Goal: Transaction & Acquisition: Purchase product/service

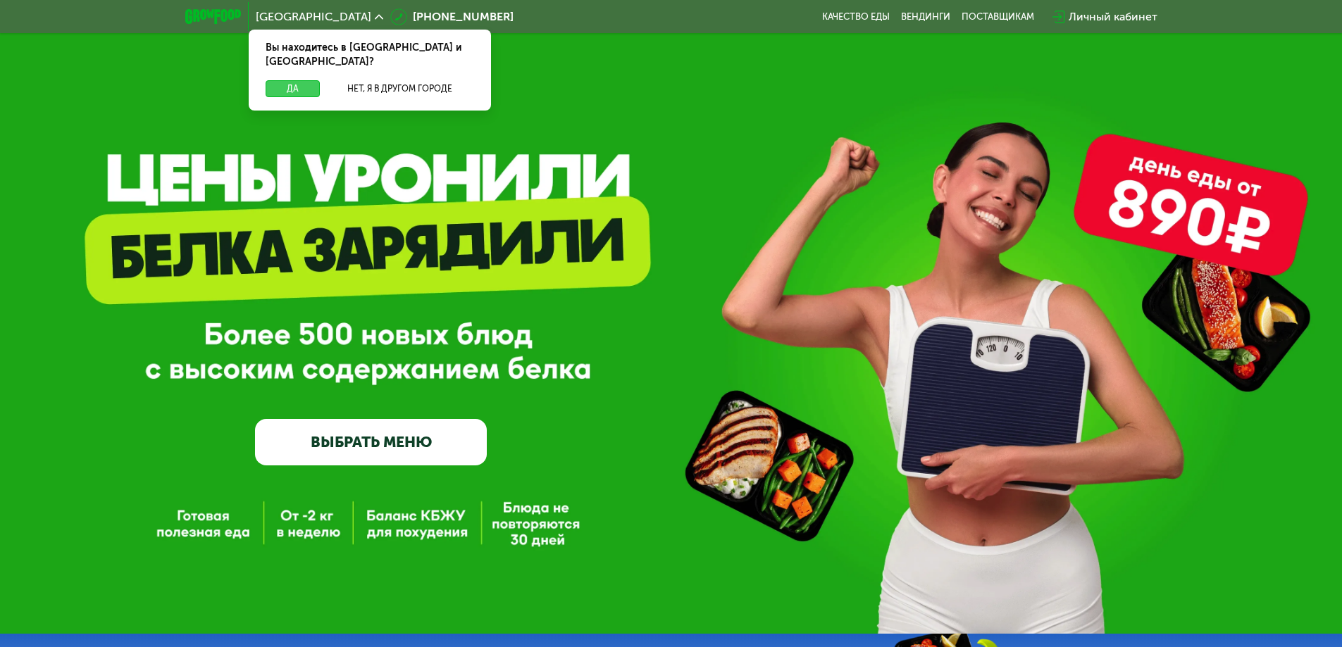
click at [289, 80] on button "Да" at bounding box center [293, 88] width 54 height 17
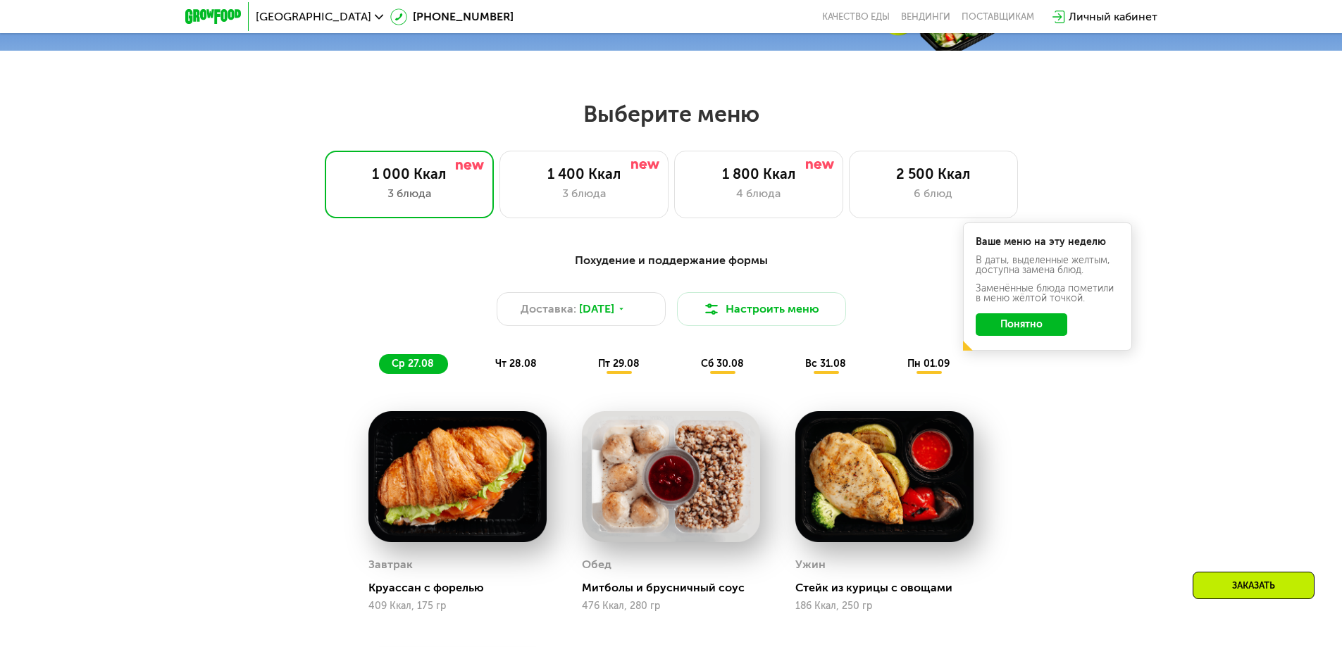
scroll to position [775, 0]
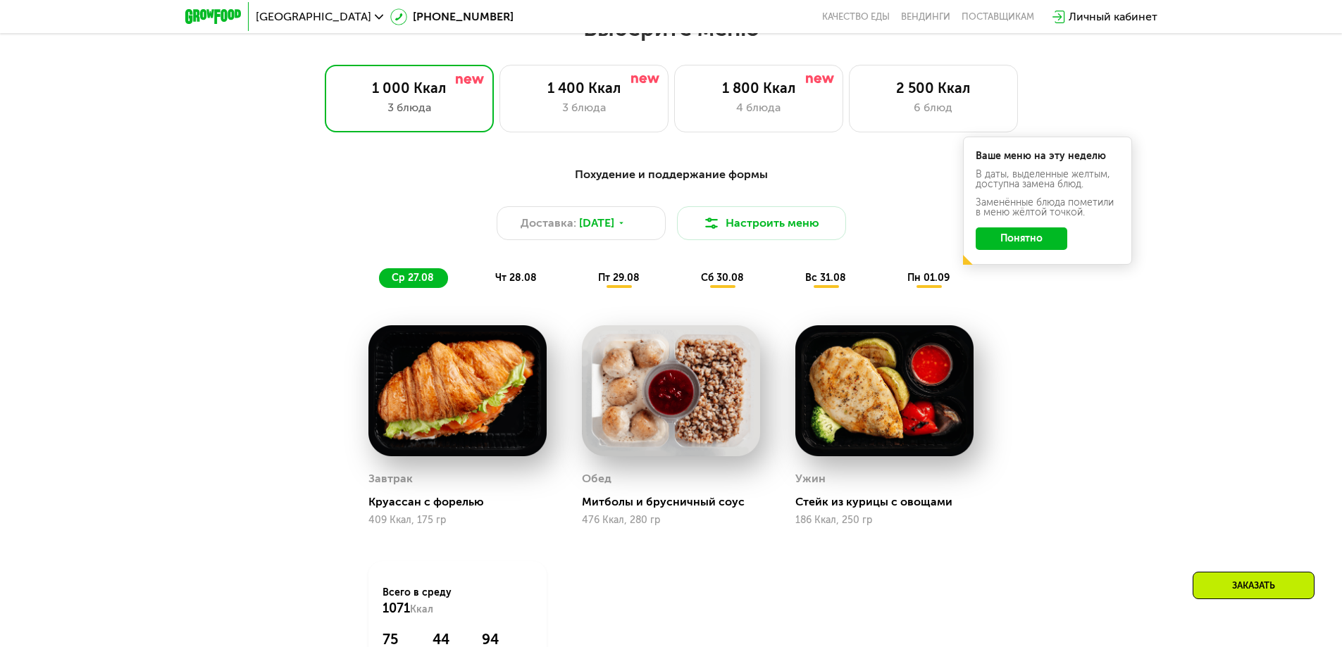
click at [1038, 239] on button "Понятно" at bounding box center [1022, 239] width 92 height 23
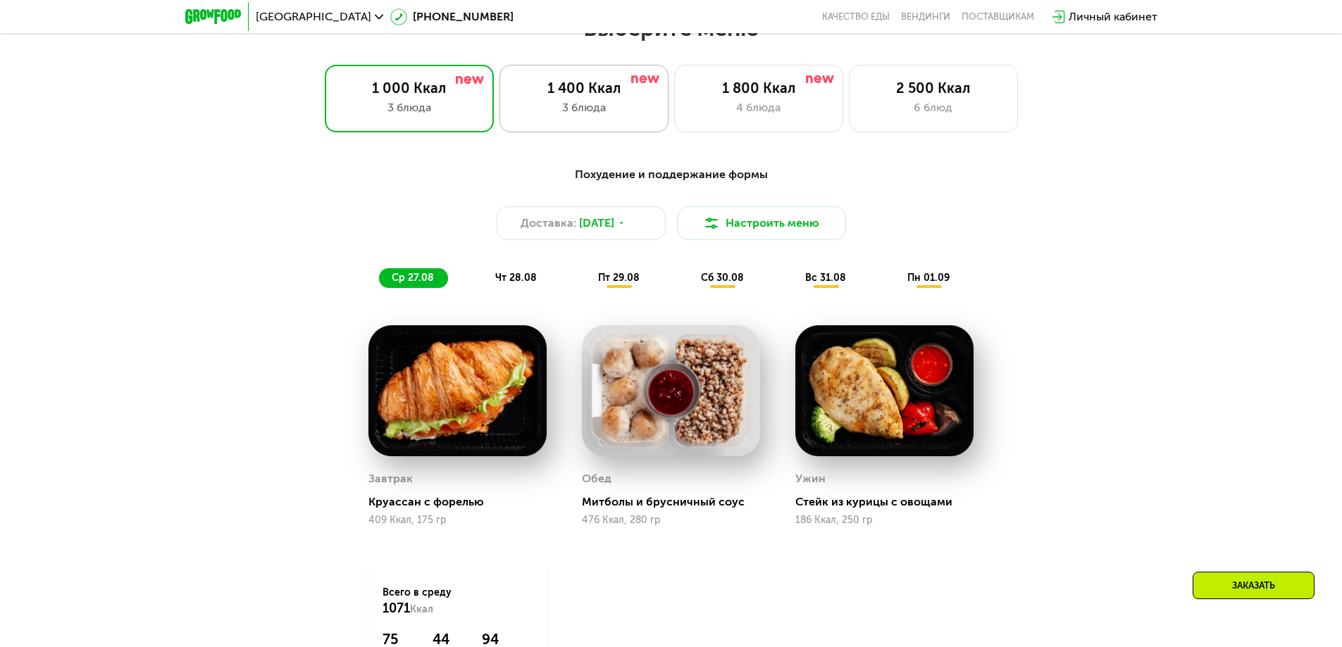
click at [604, 96] on div "1 400 Ккал" at bounding box center [583, 88] width 139 height 17
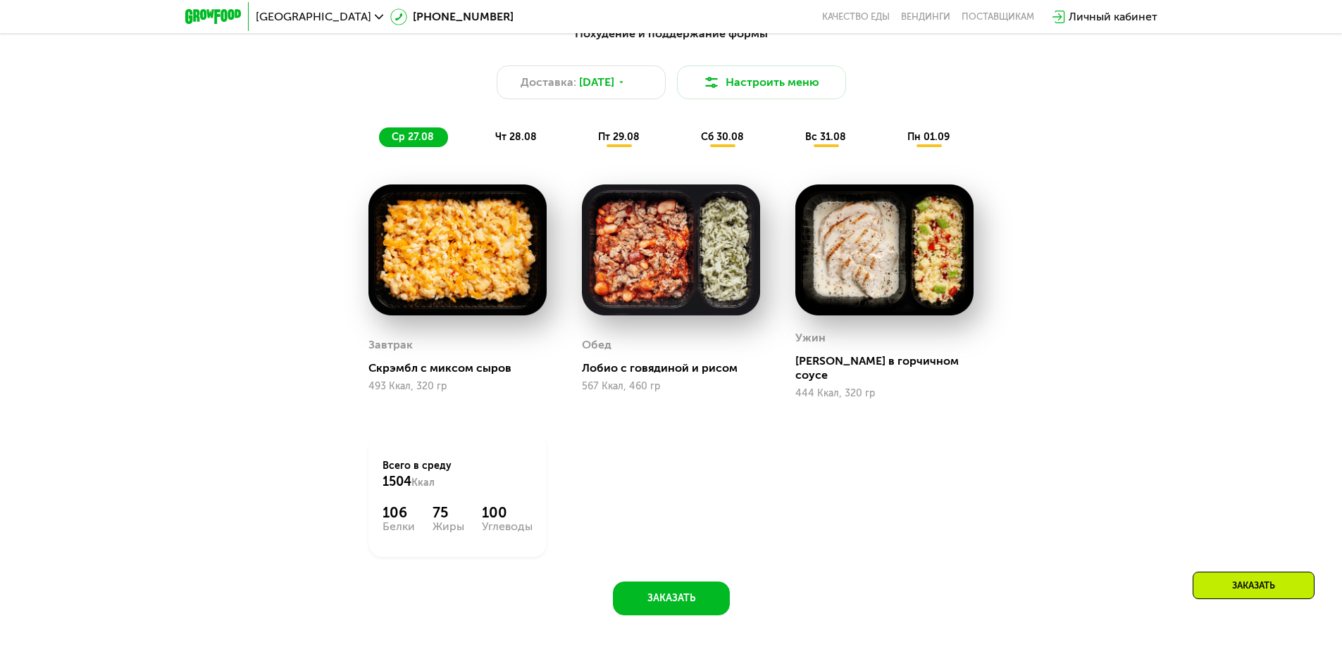
scroll to position [845, 0]
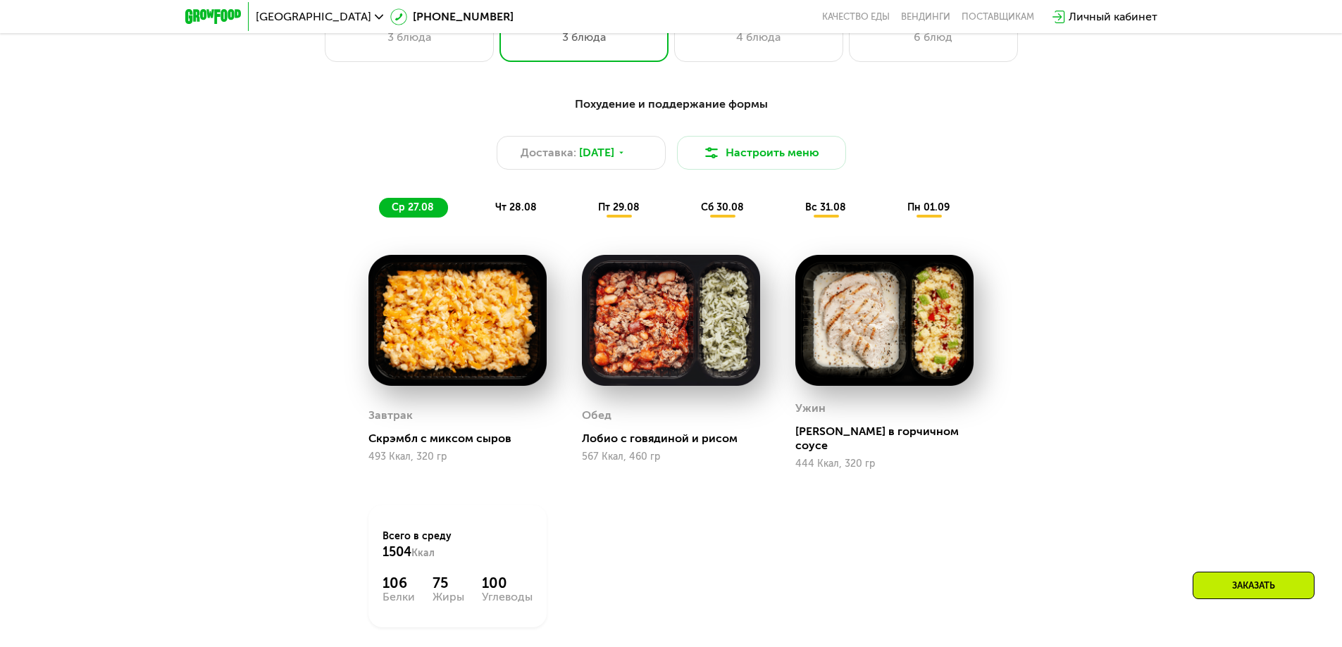
click at [518, 213] on span "чт 28.08" at bounding box center [516, 207] width 42 height 12
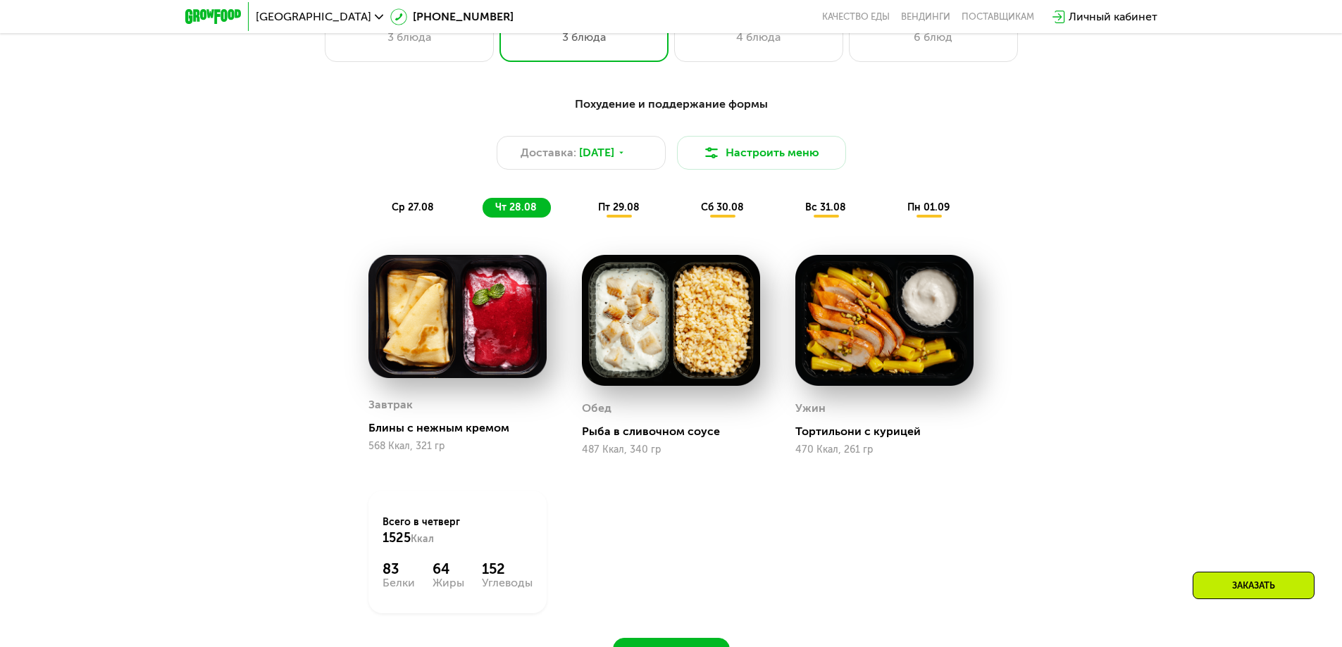
click at [618, 213] on span "пт 29.08" at bounding box center [619, 207] width 42 height 12
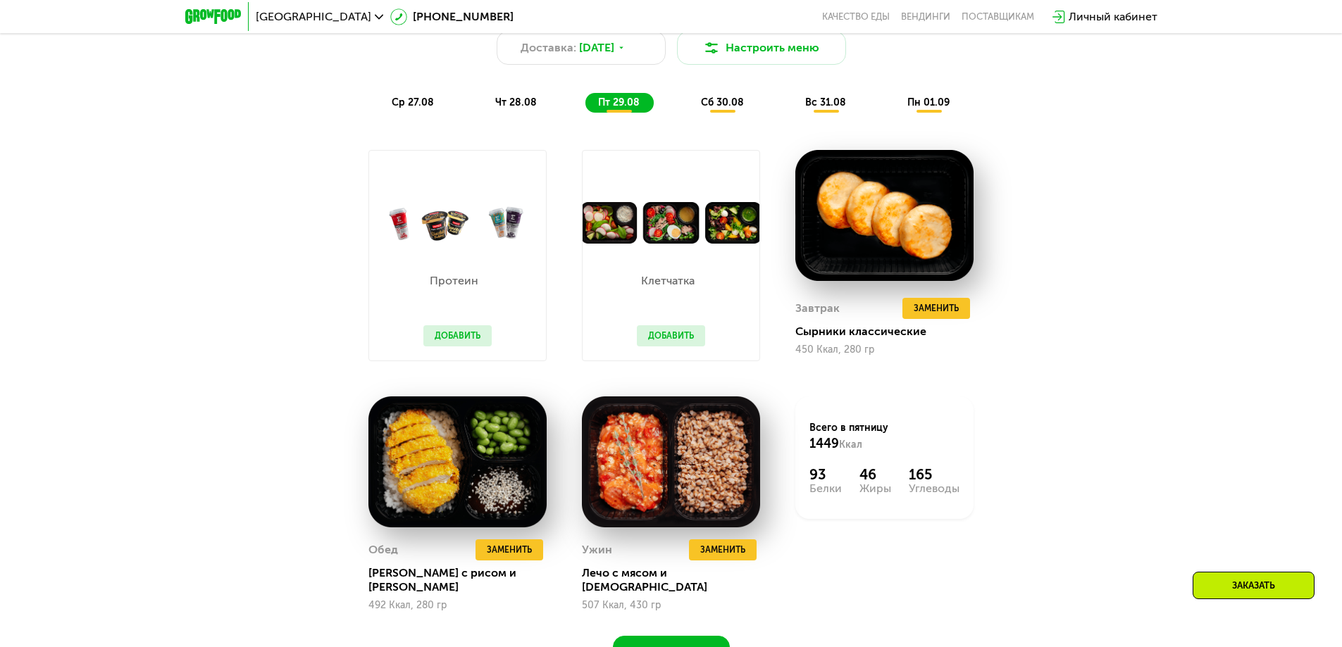
scroll to position [916, 0]
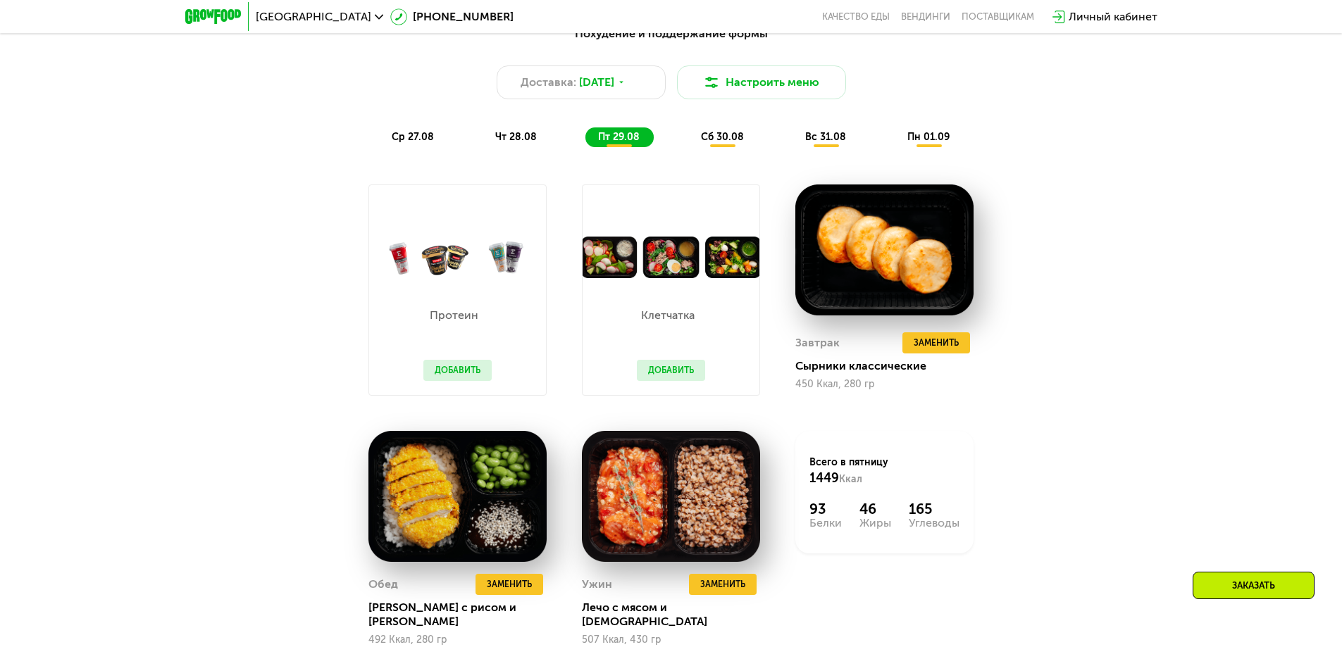
click at [454, 368] on button "Добавить" at bounding box center [457, 370] width 68 height 21
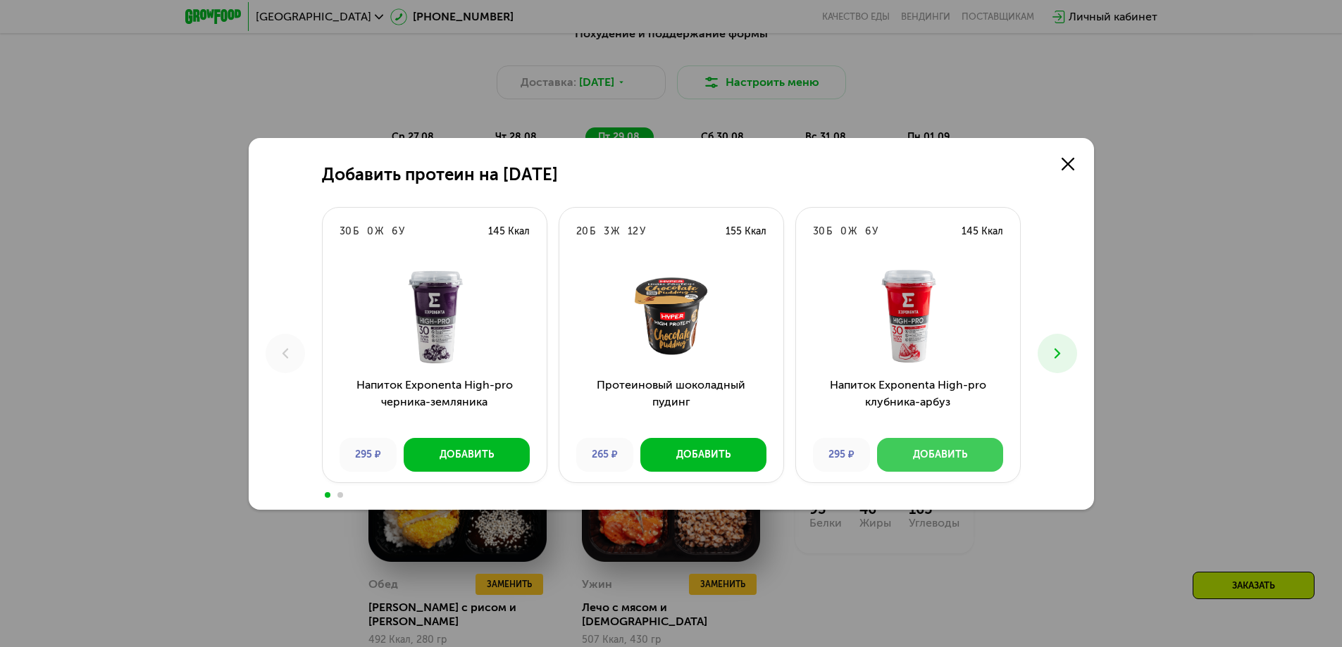
click at [929, 453] on div "Добавить" at bounding box center [940, 455] width 54 height 14
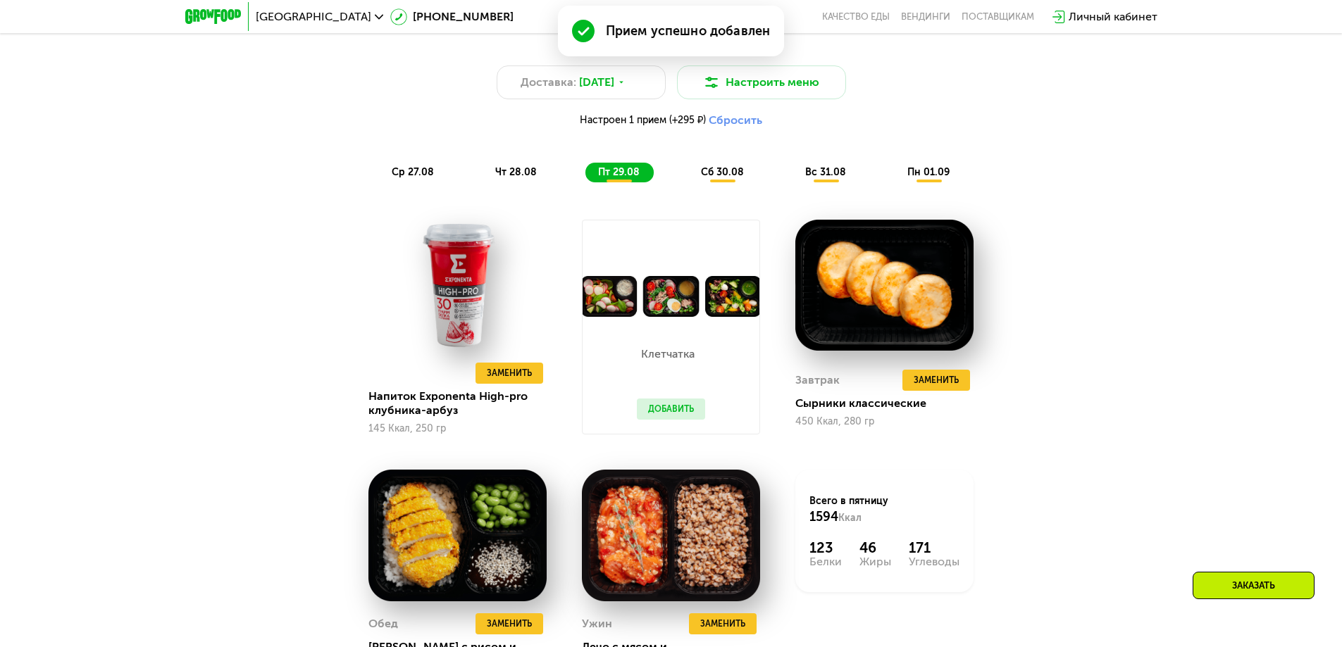
click at [671, 416] on button "Добавить" at bounding box center [671, 409] width 68 height 21
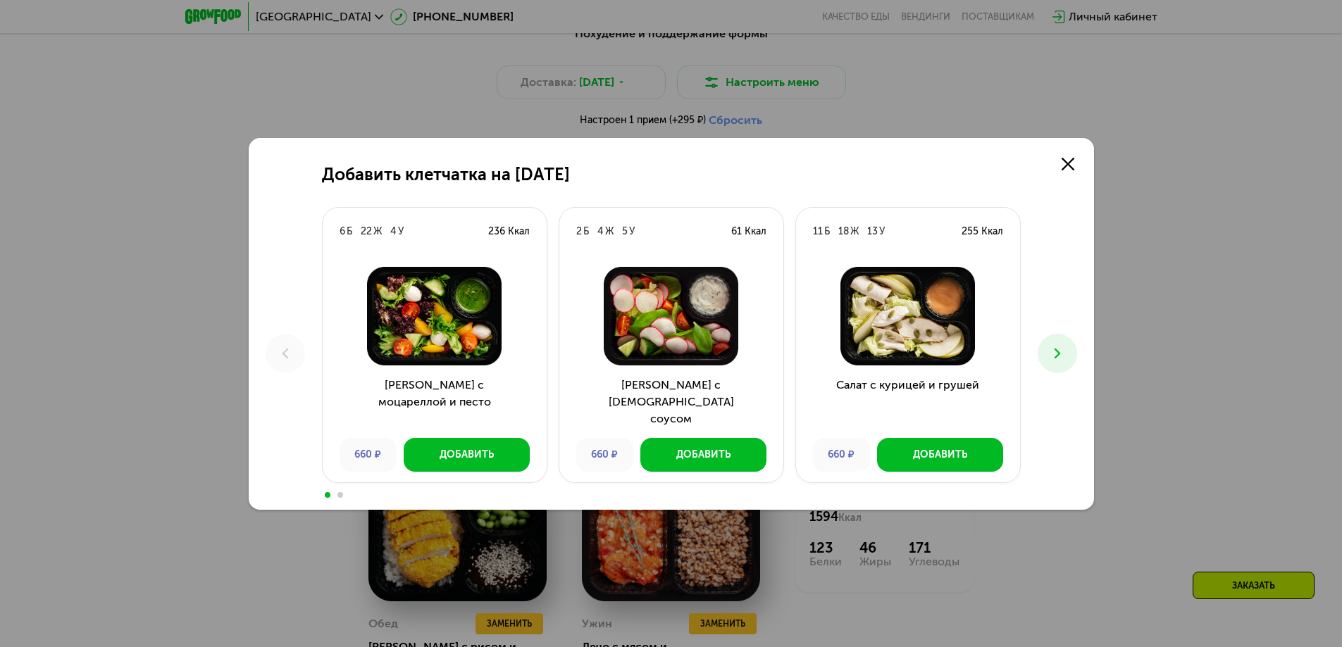
click at [1063, 345] on icon at bounding box center [1057, 353] width 17 height 17
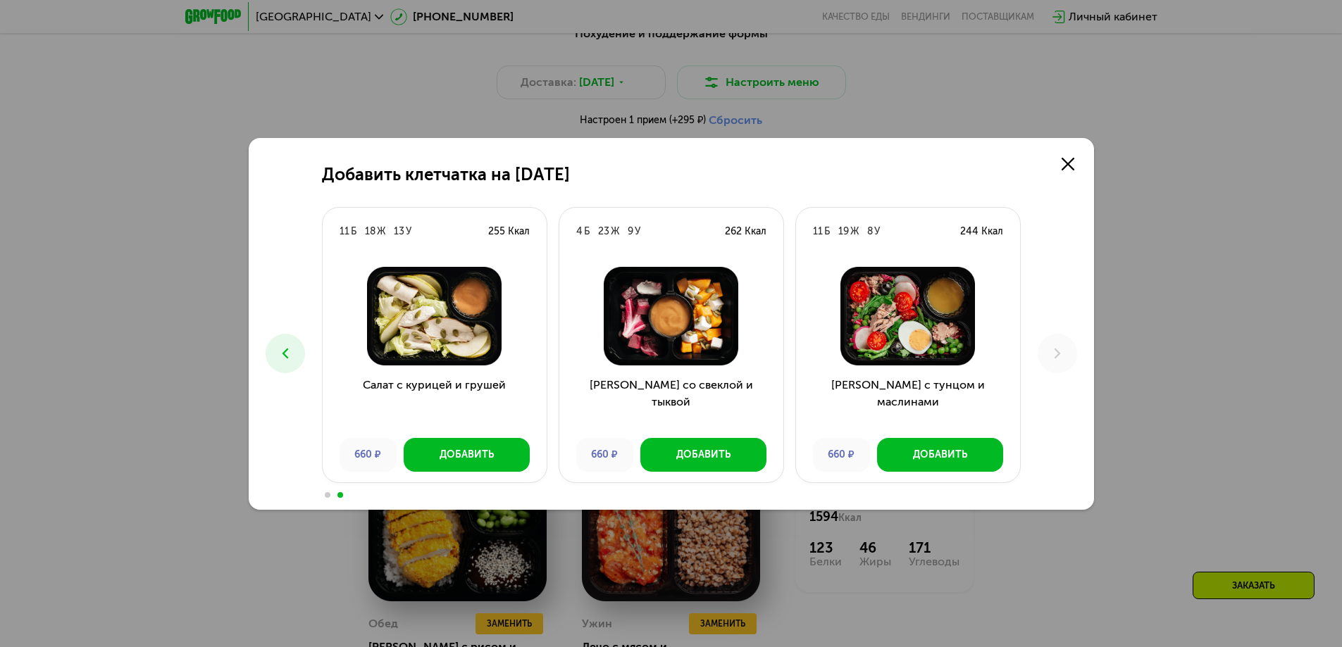
click at [268, 348] on button at bounding box center [285, 353] width 39 height 39
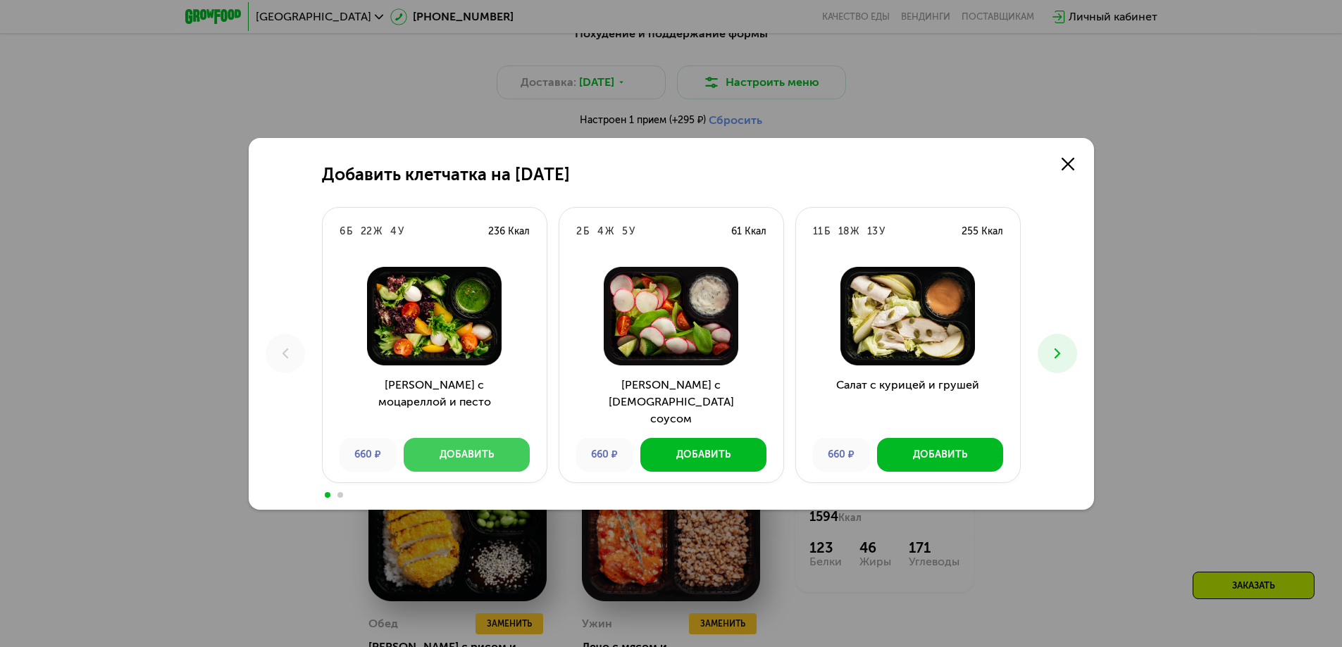
click at [434, 450] on button "Добавить" at bounding box center [467, 455] width 126 height 34
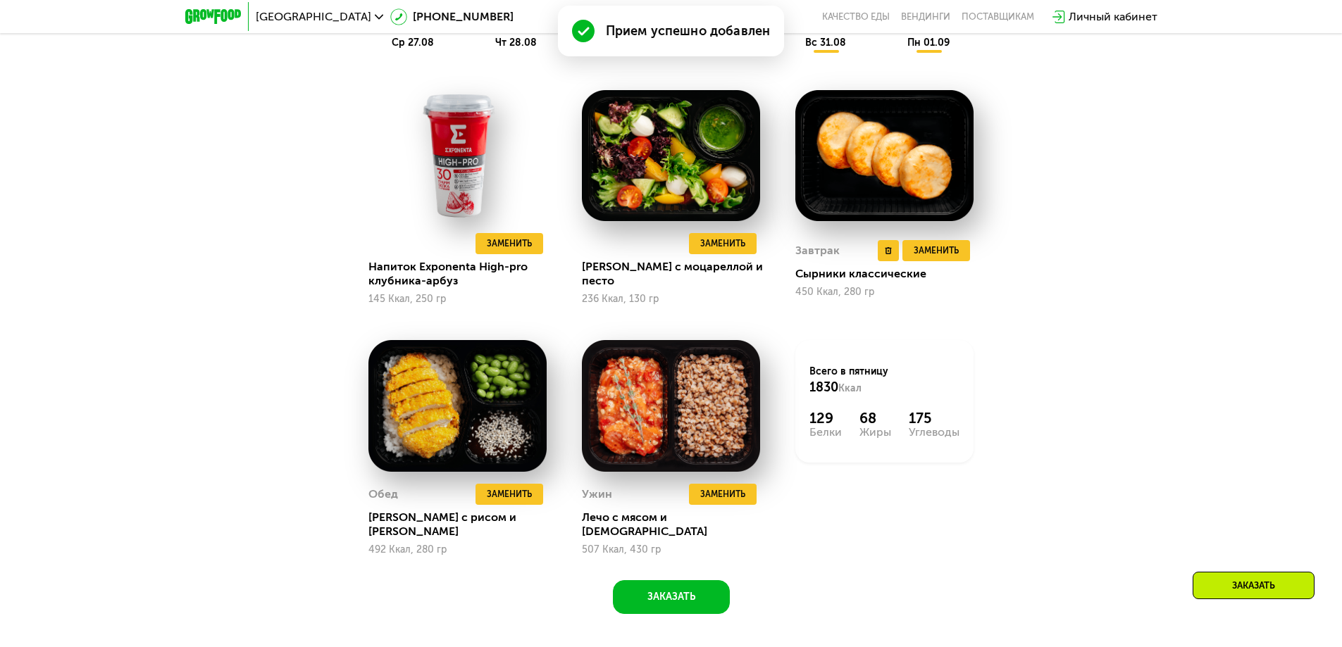
scroll to position [986, 0]
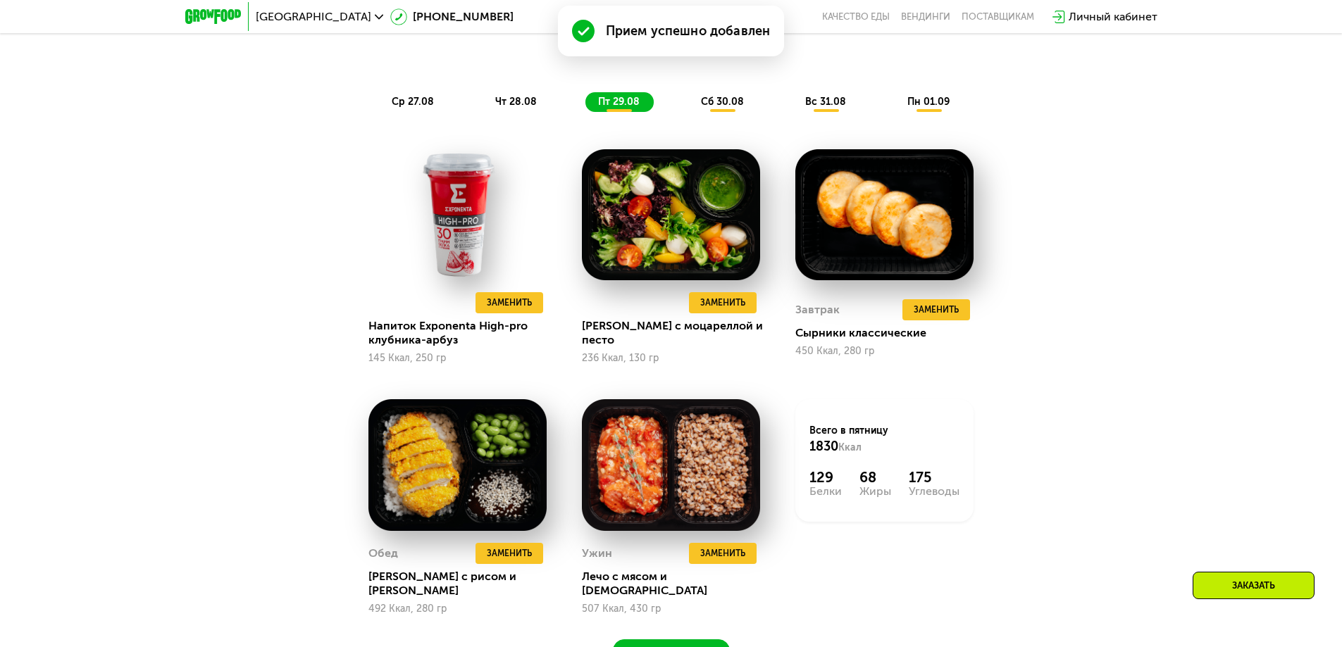
click at [716, 105] on span "сб 30.08" at bounding box center [722, 102] width 43 height 12
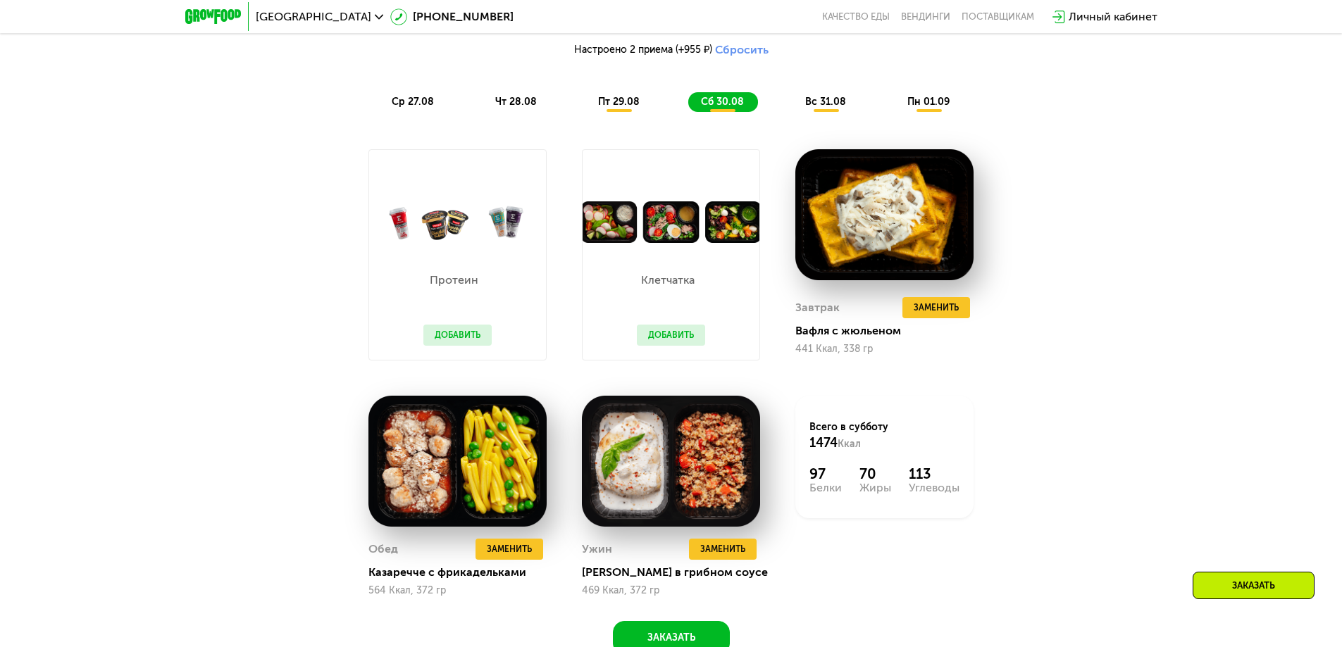
click at [820, 108] on span "вс 31.08" at bounding box center [825, 102] width 41 height 12
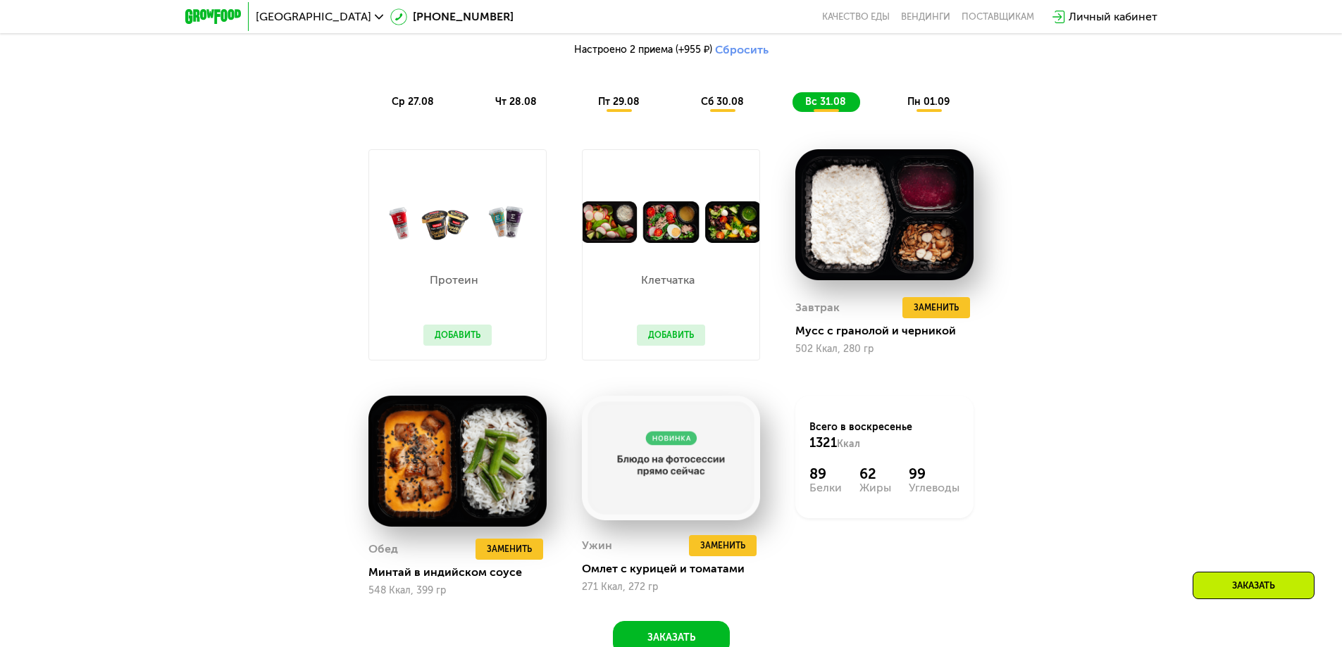
click at [928, 108] on span "пн 01.09" at bounding box center [928, 102] width 42 height 12
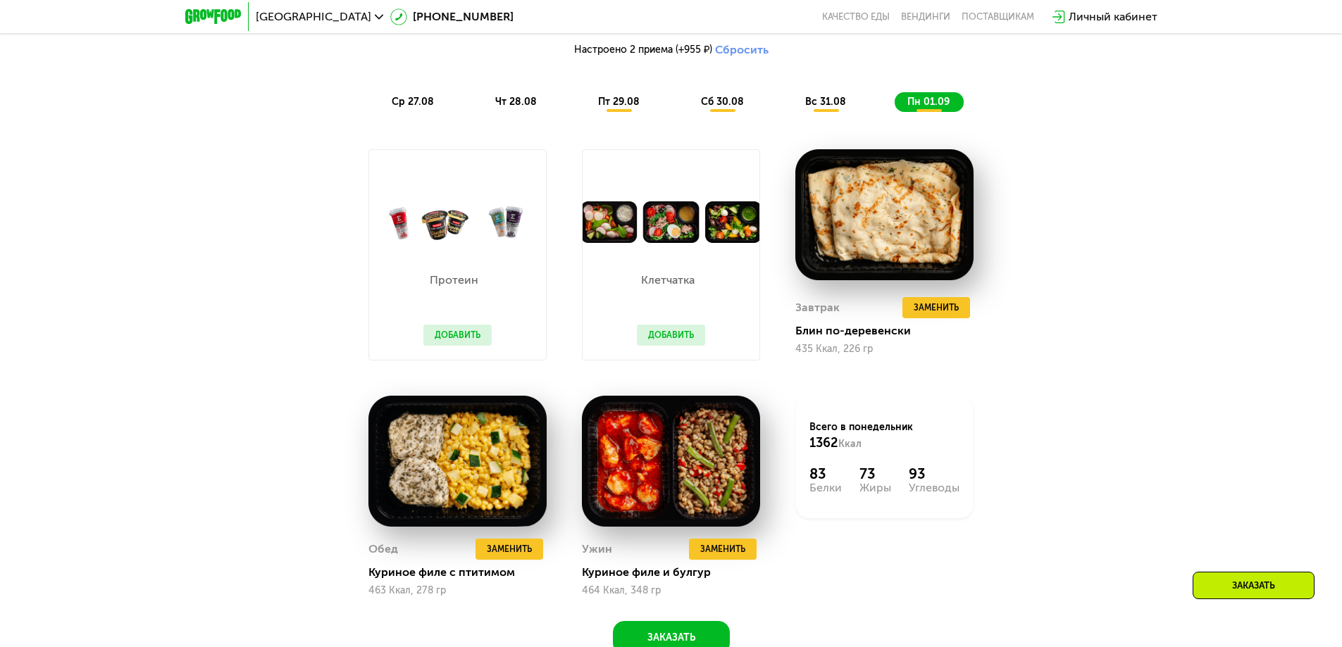
click at [394, 106] on span "ср 27.08" at bounding box center [413, 102] width 42 height 12
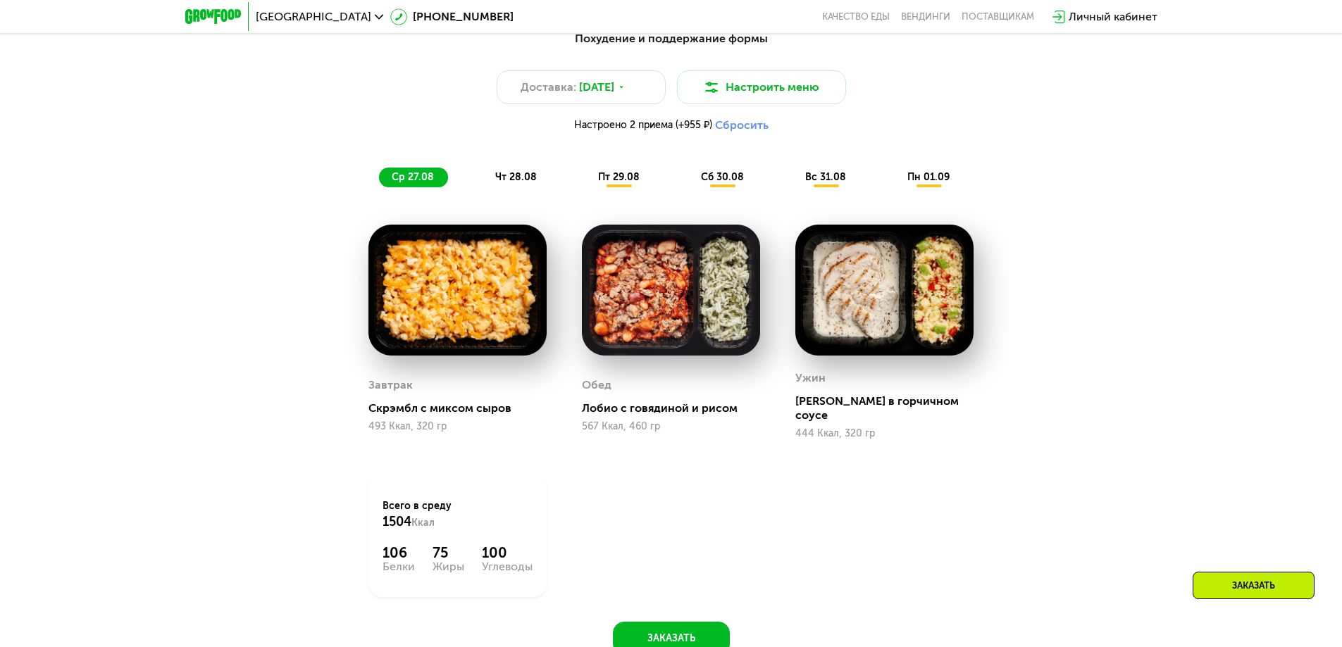
scroll to position [775, 0]
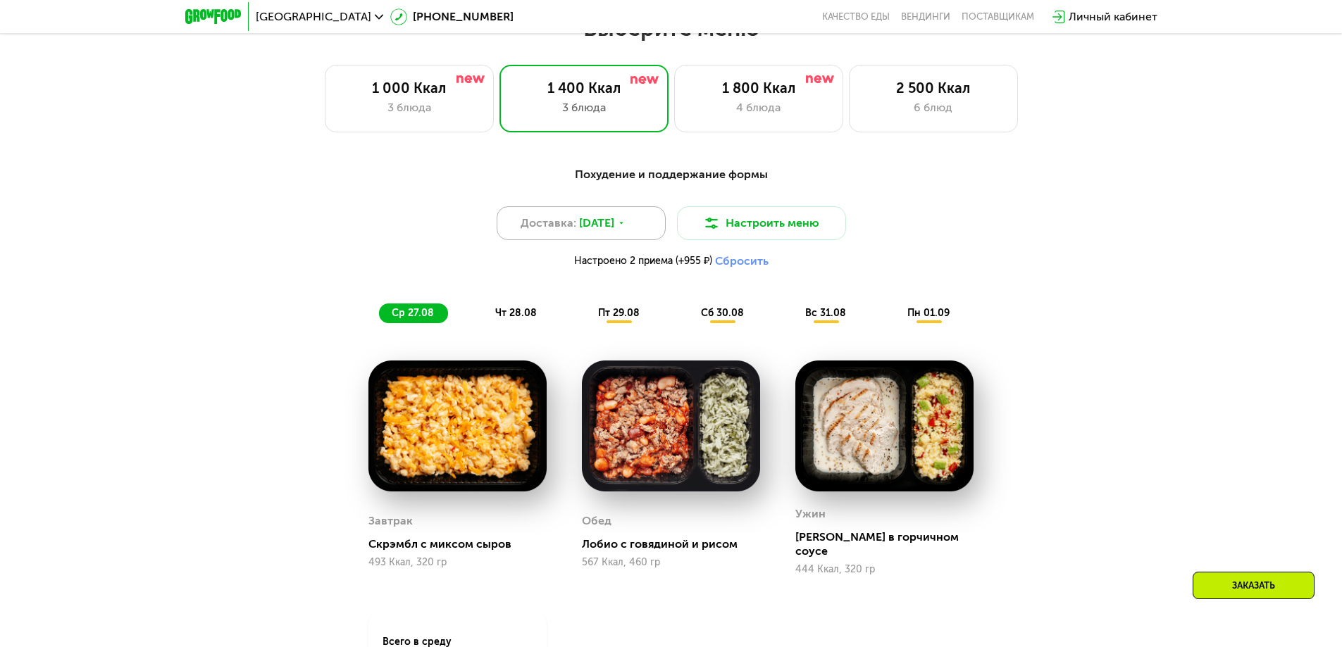
click at [604, 238] on div "Доставка: [DATE]" at bounding box center [581, 223] width 169 height 34
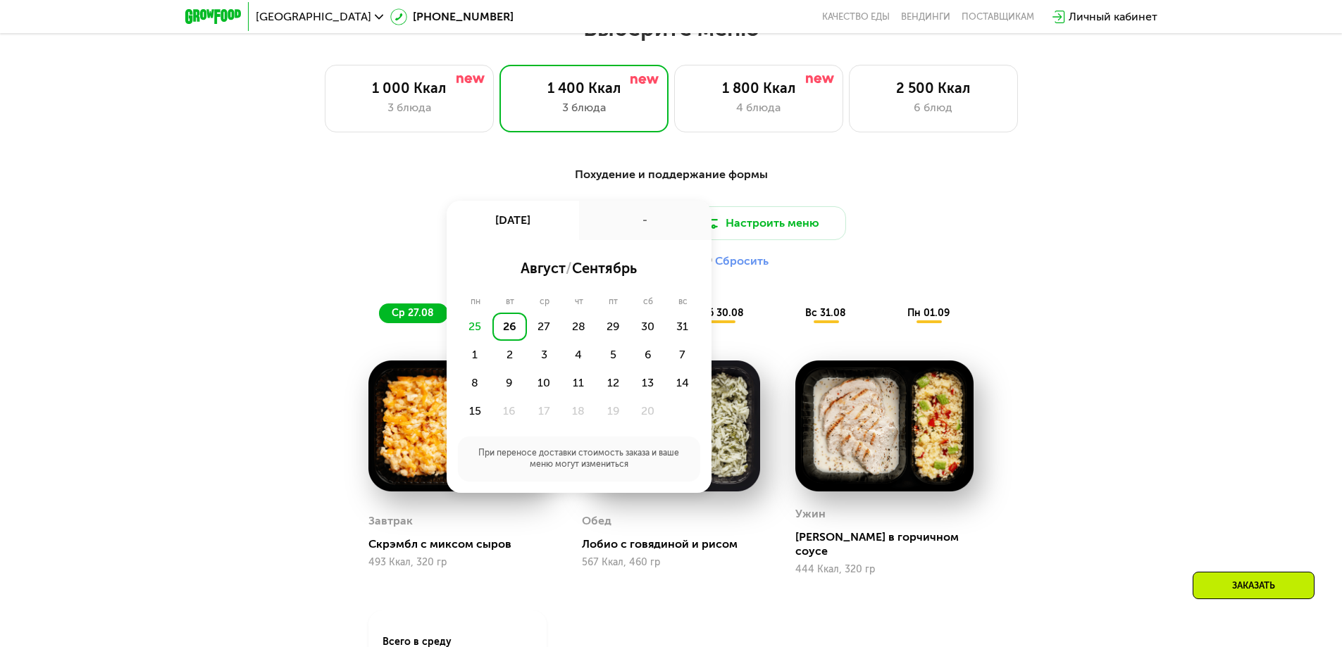
click at [513, 329] on div "26" at bounding box center [509, 327] width 35 height 28
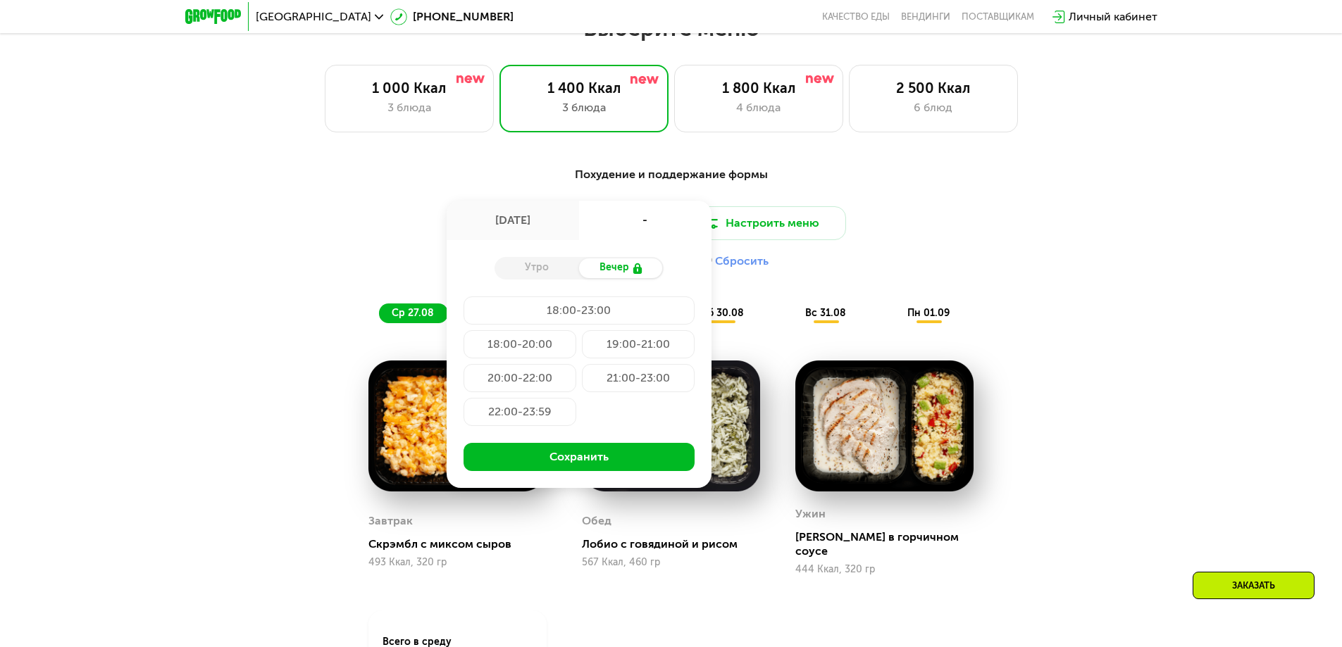
click at [530, 270] on div "Утро" at bounding box center [536, 269] width 85 height 20
click at [523, 226] on div "[DATE]" at bounding box center [513, 220] width 132 height 39
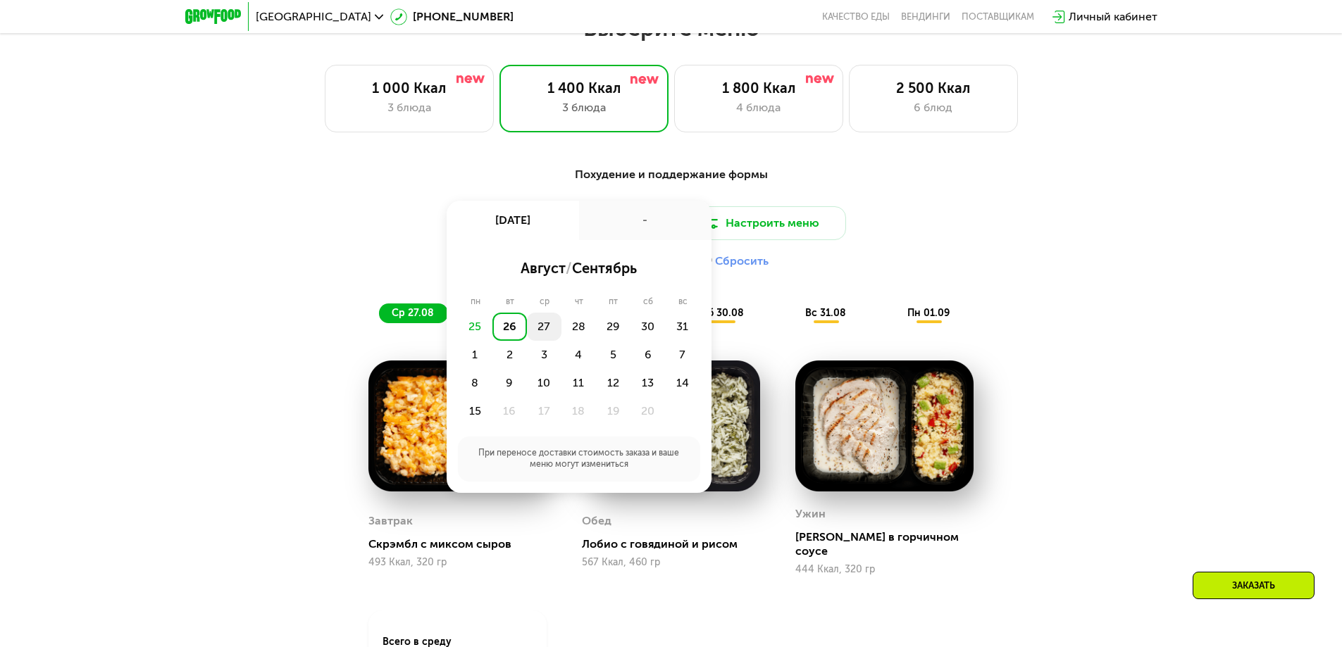
click at [561, 330] on div "27" at bounding box center [578, 327] width 35 height 28
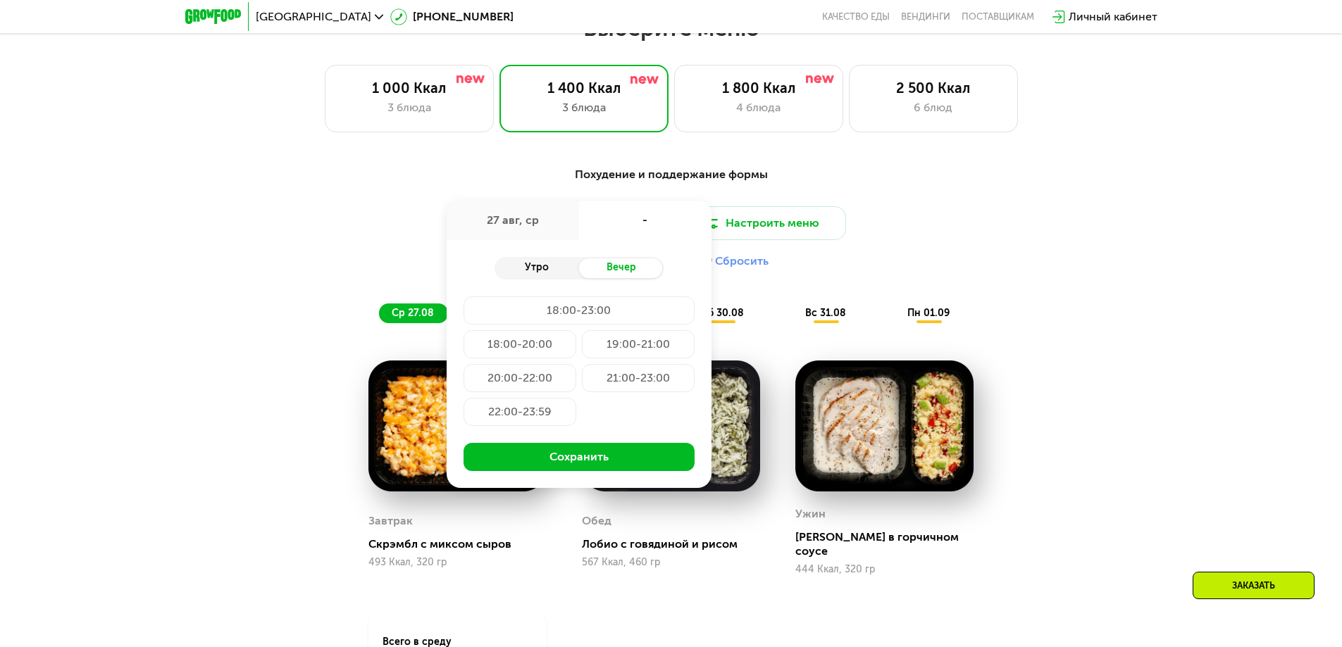
click at [544, 271] on div "Утро" at bounding box center [536, 269] width 85 height 20
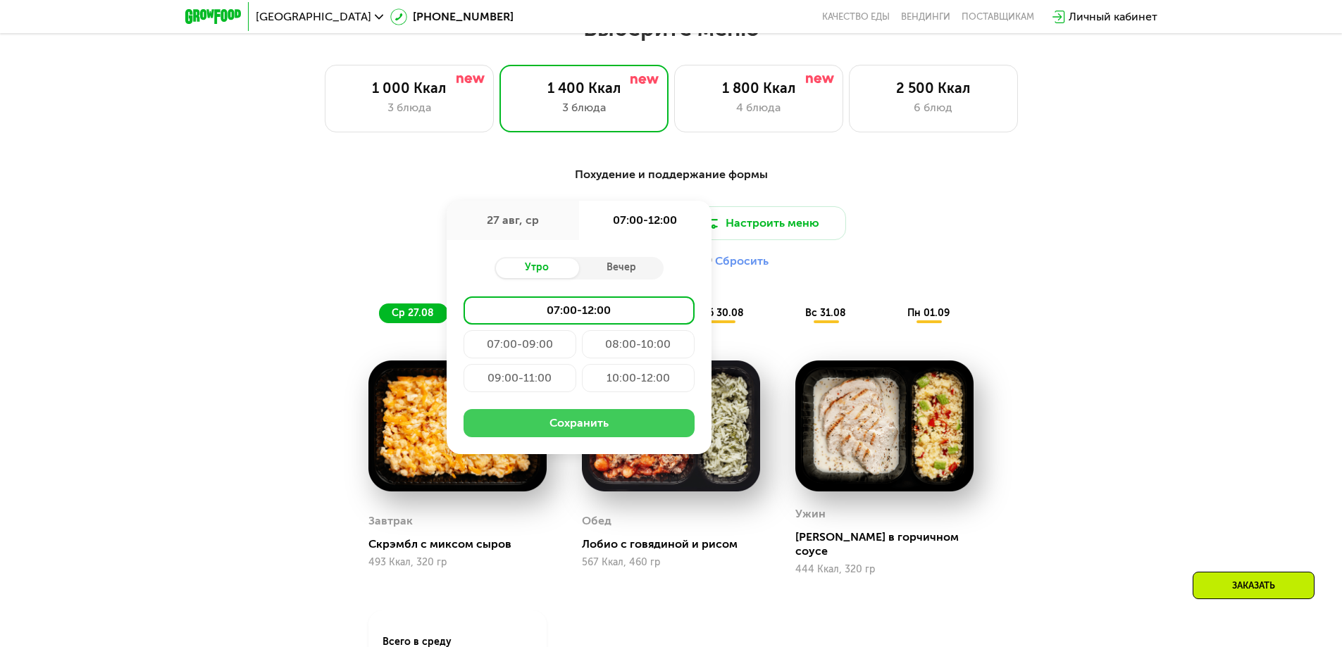
click at [549, 435] on button "Сохранить" at bounding box center [578, 423] width 231 height 28
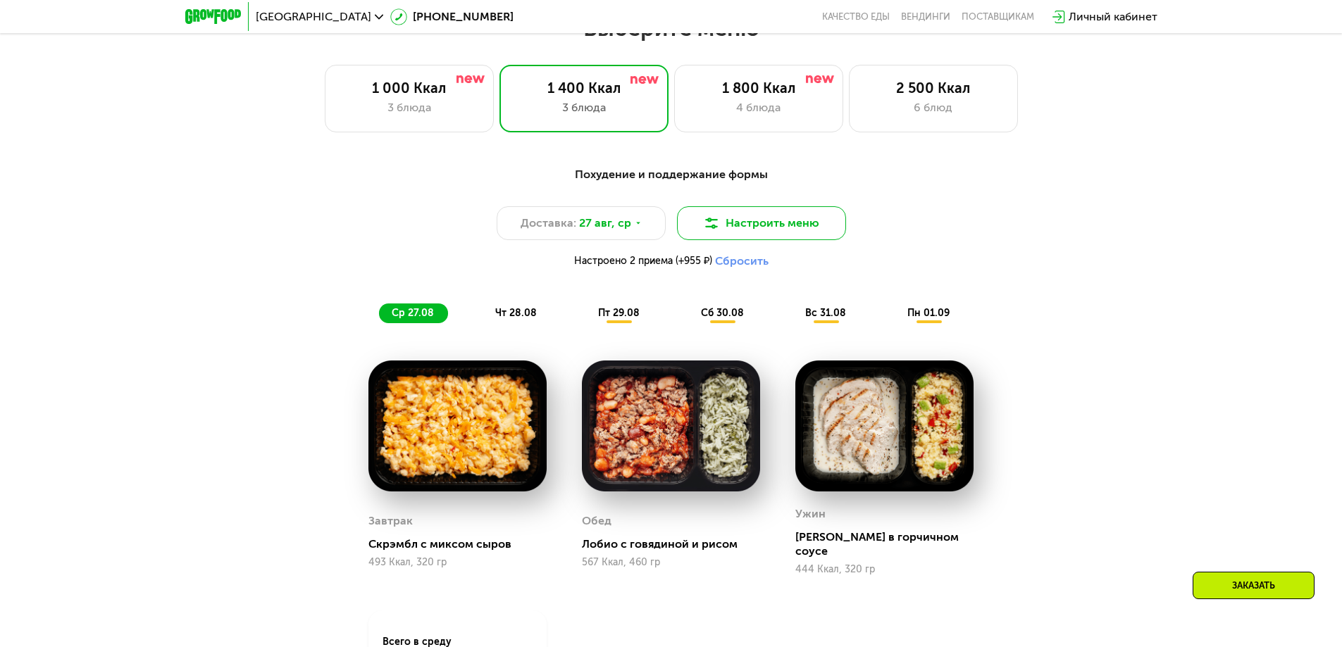
click at [749, 228] on button "Настроить меню" at bounding box center [761, 223] width 169 height 34
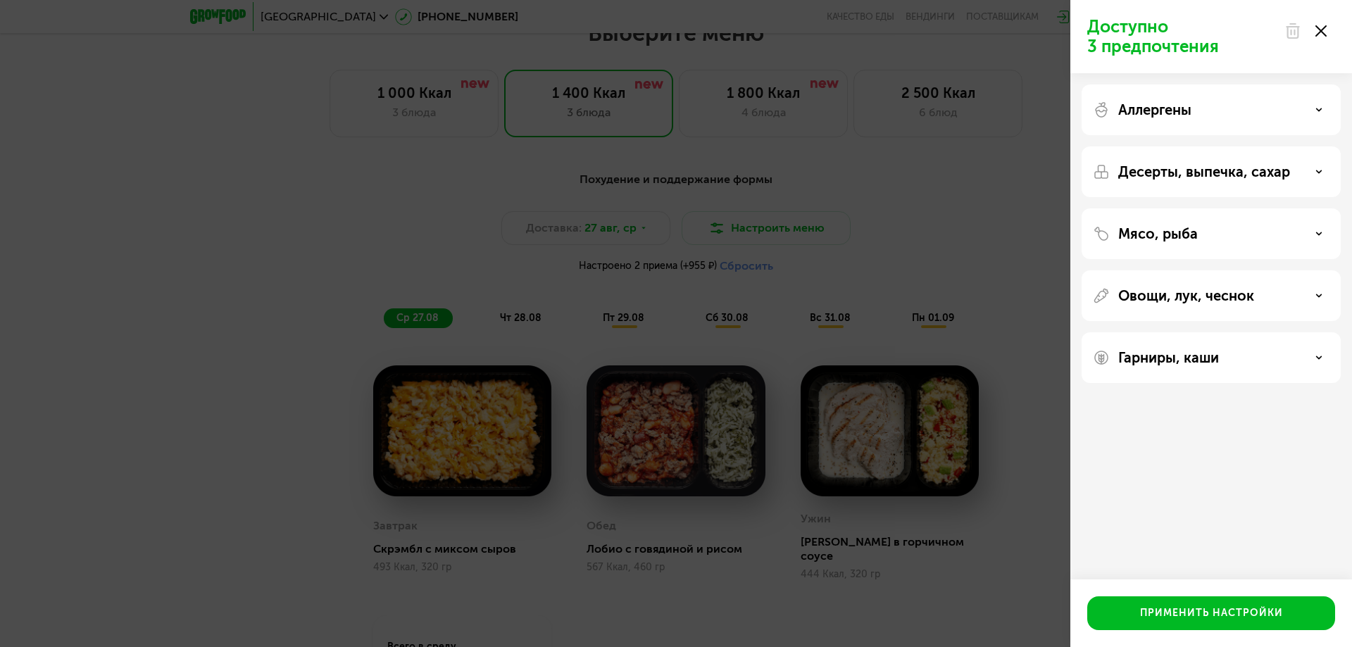
click at [1172, 230] on p "Мясо, рыба" at bounding box center [1159, 233] width 80 height 17
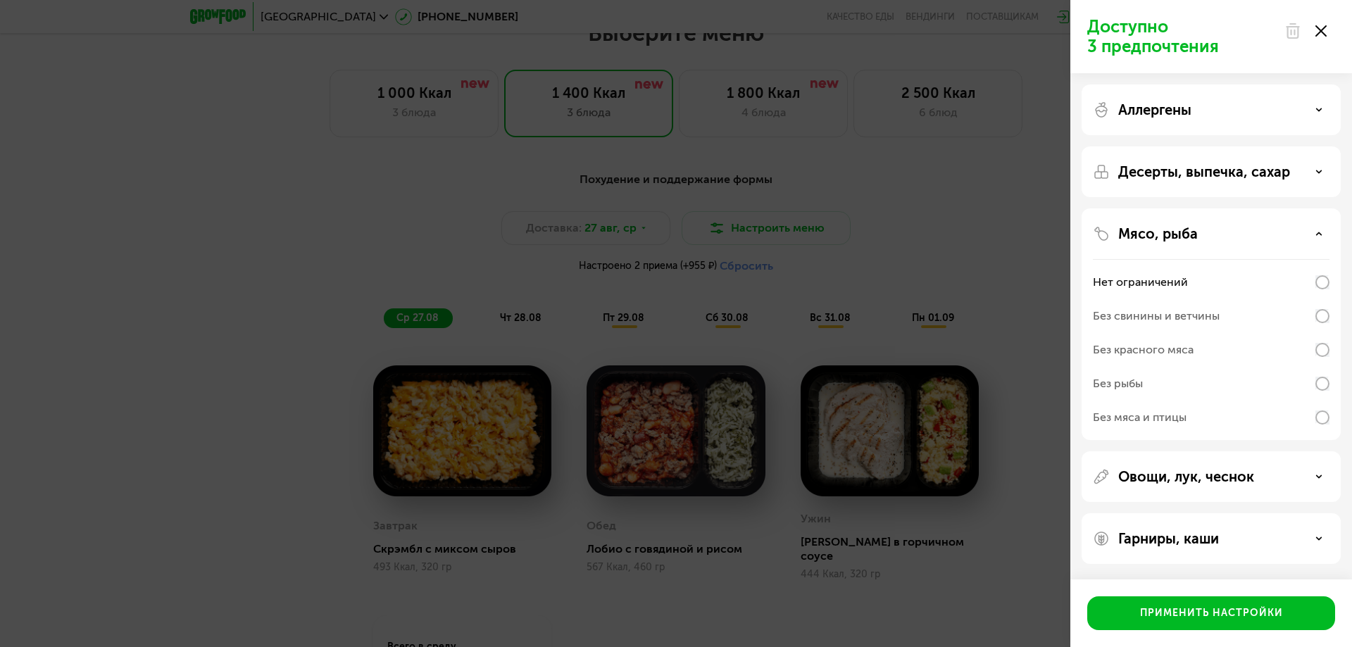
click at [1120, 380] on div "Без рыбы" at bounding box center [1118, 383] width 50 height 17
click at [1157, 616] on div "Применить настройки" at bounding box center [1211, 613] width 143 height 14
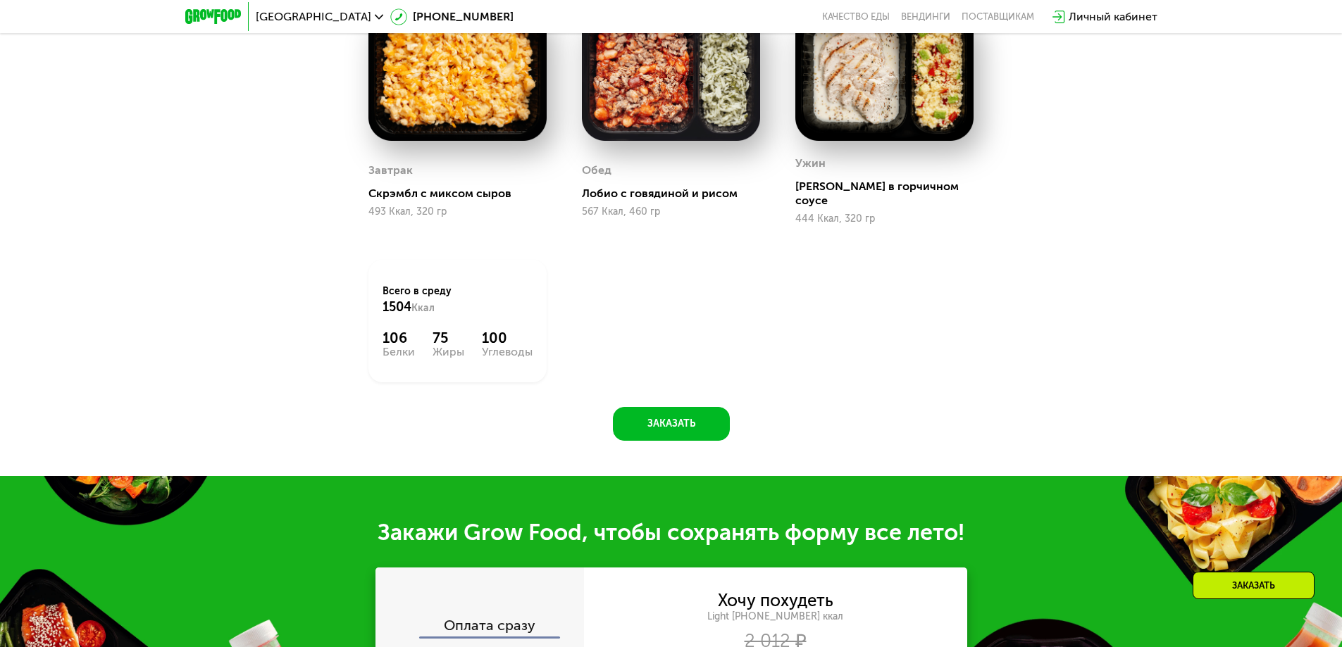
scroll to position [1127, 0]
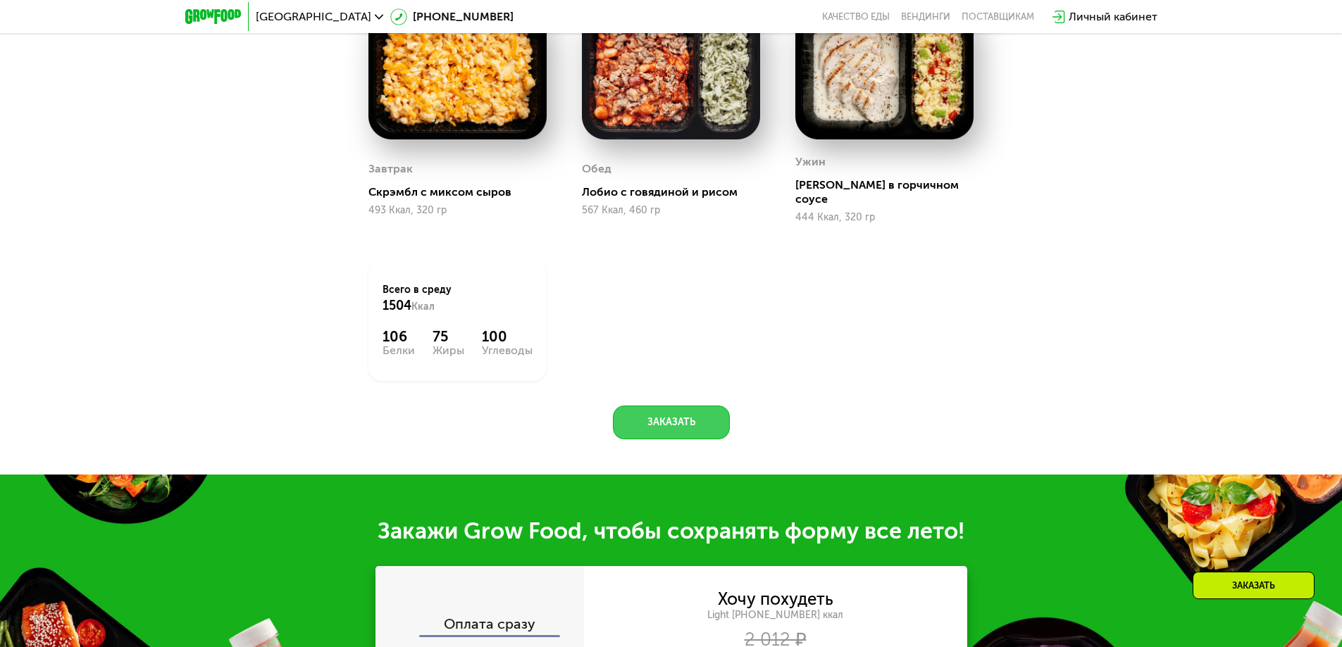
click at [662, 408] on button "Заказать" at bounding box center [671, 423] width 117 height 34
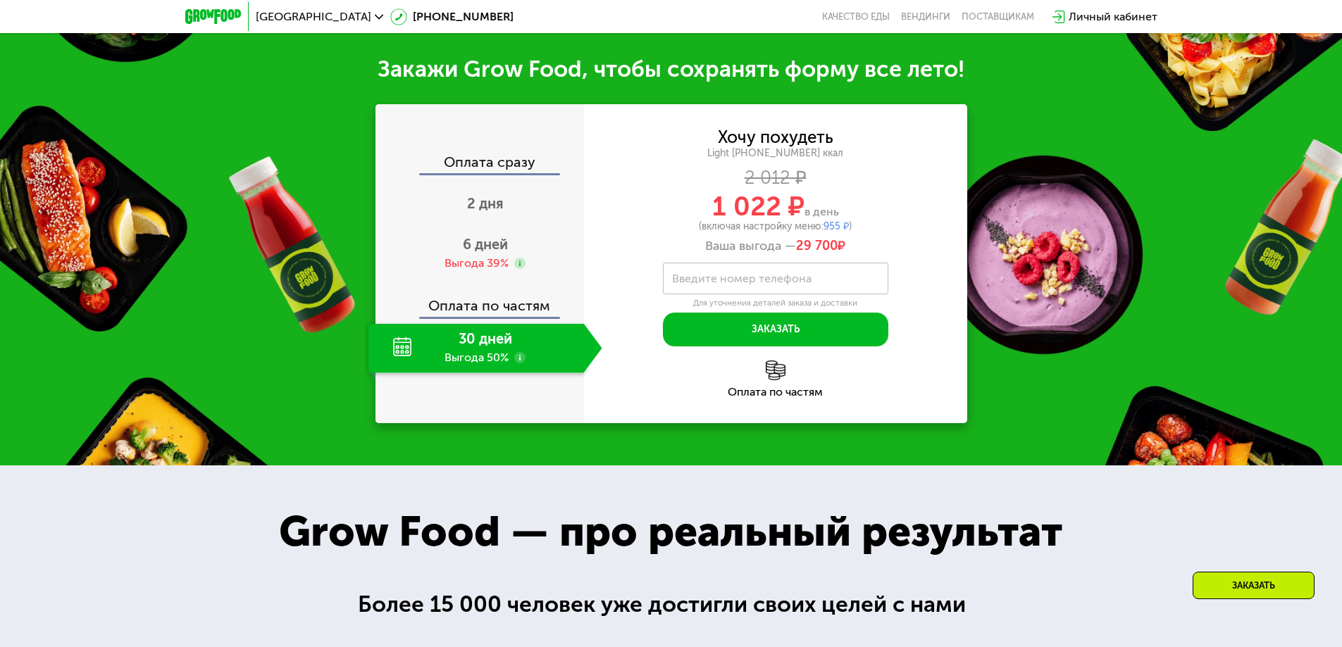
scroll to position [1593, 0]
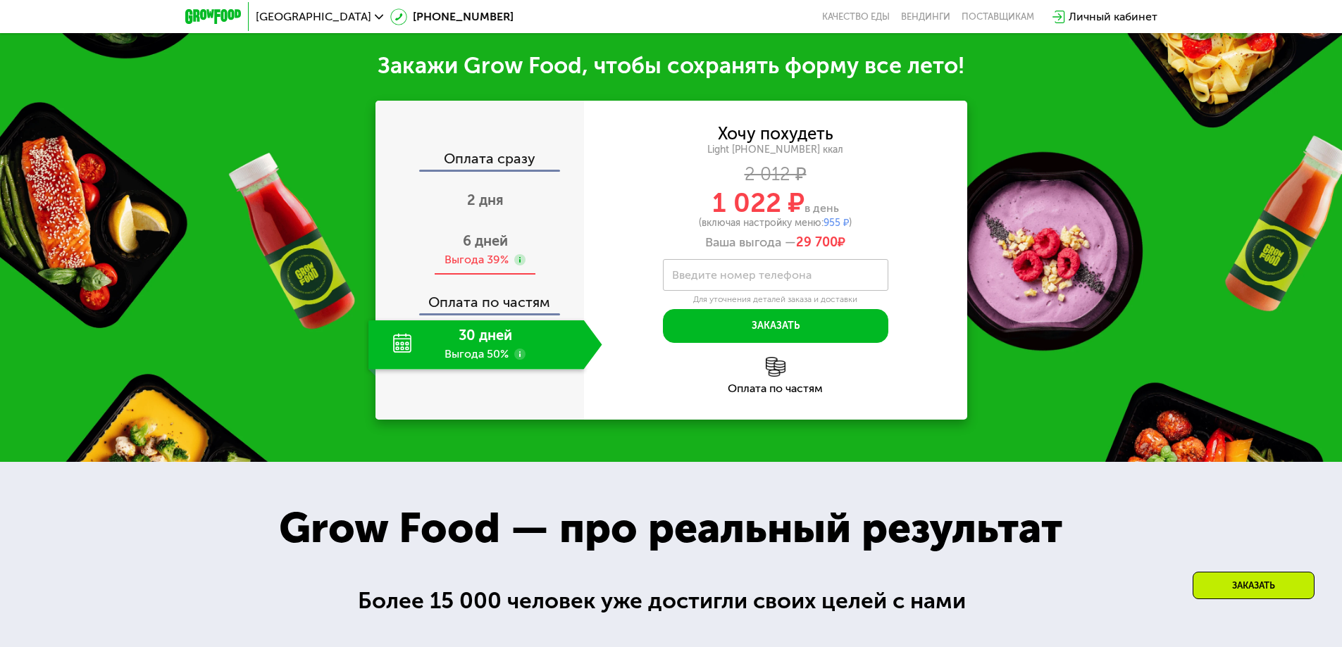
click at [481, 252] on div "Выгода 39%" at bounding box center [476, 259] width 64 height 15
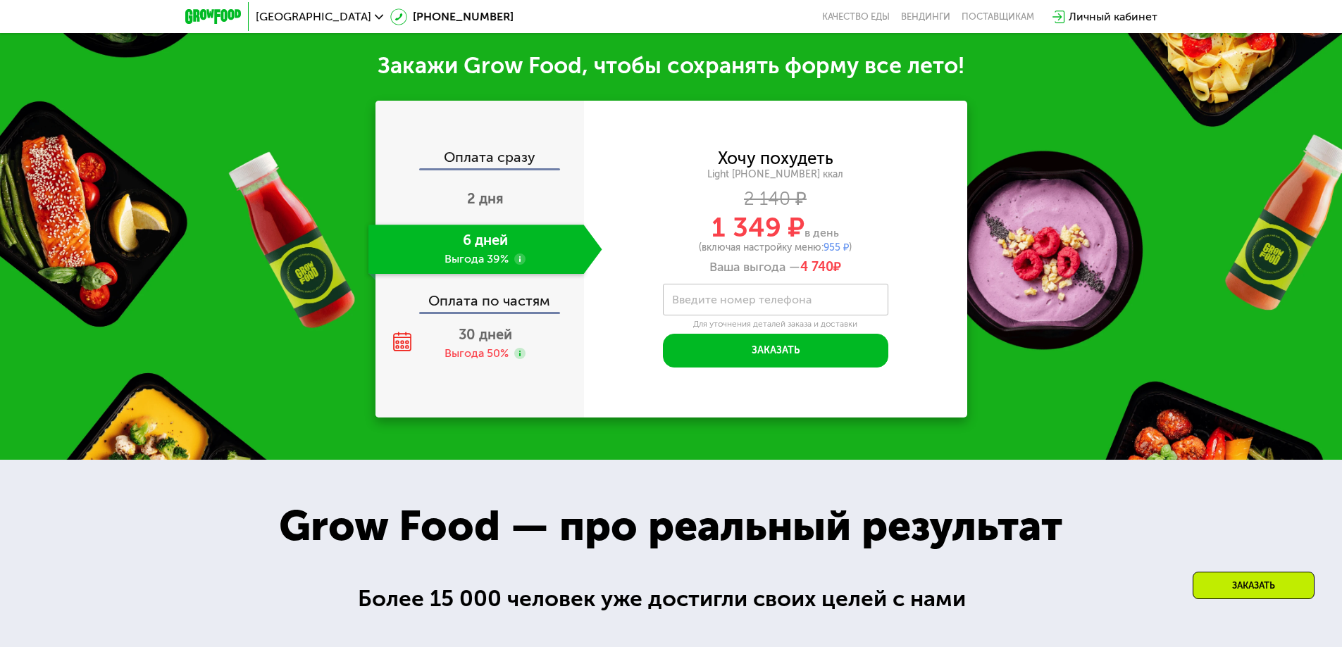
click at [707, 296] on label "Введите номер телефона" at bounding box center [741, 300] width 139 height 8
click at [707, 290] on input "Введите номер телефона" at bounding box center [775, 300] width 225 height 32
click at [530, 294] on div "Оплата по частям" at bounding box center [480, 296] width 207 height 32
click at [546, 240] on div "6 дней Выгода 39%" at bounding box center [476, 249] width 216 height 49
click at [478, 192] on span "2 дня" at bounding box center [485, 198] width 37 height 17
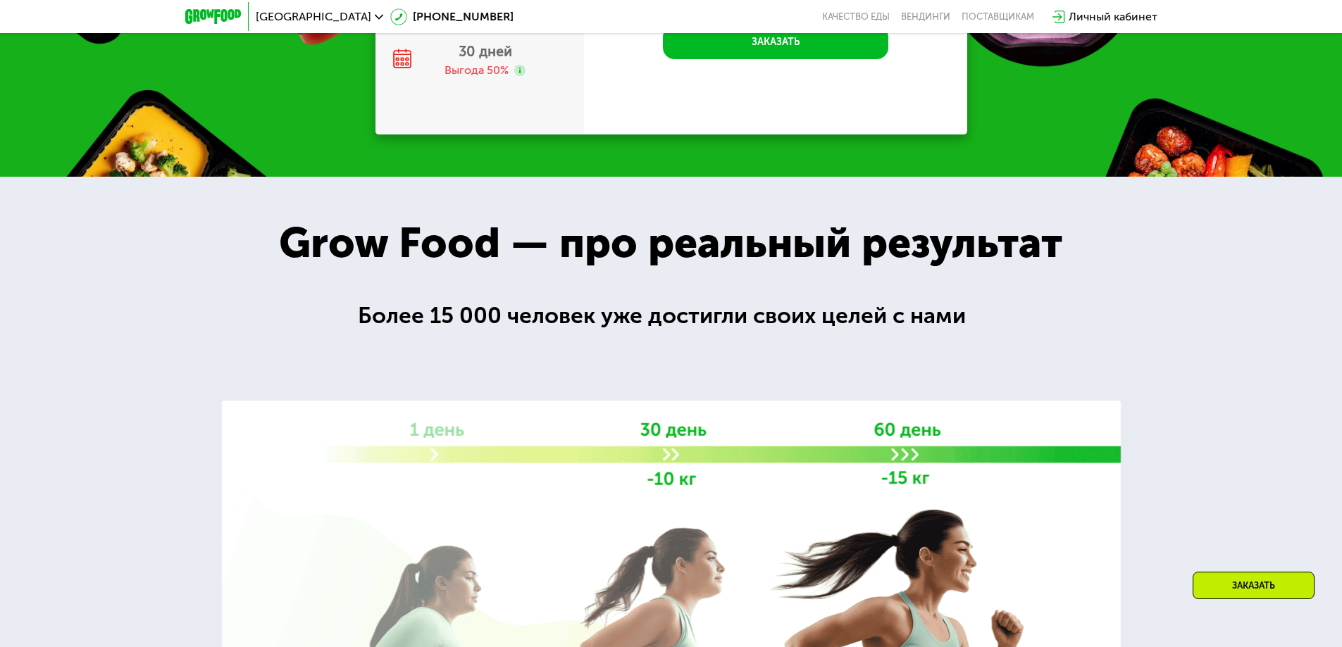
scroll to position [1571, 0]
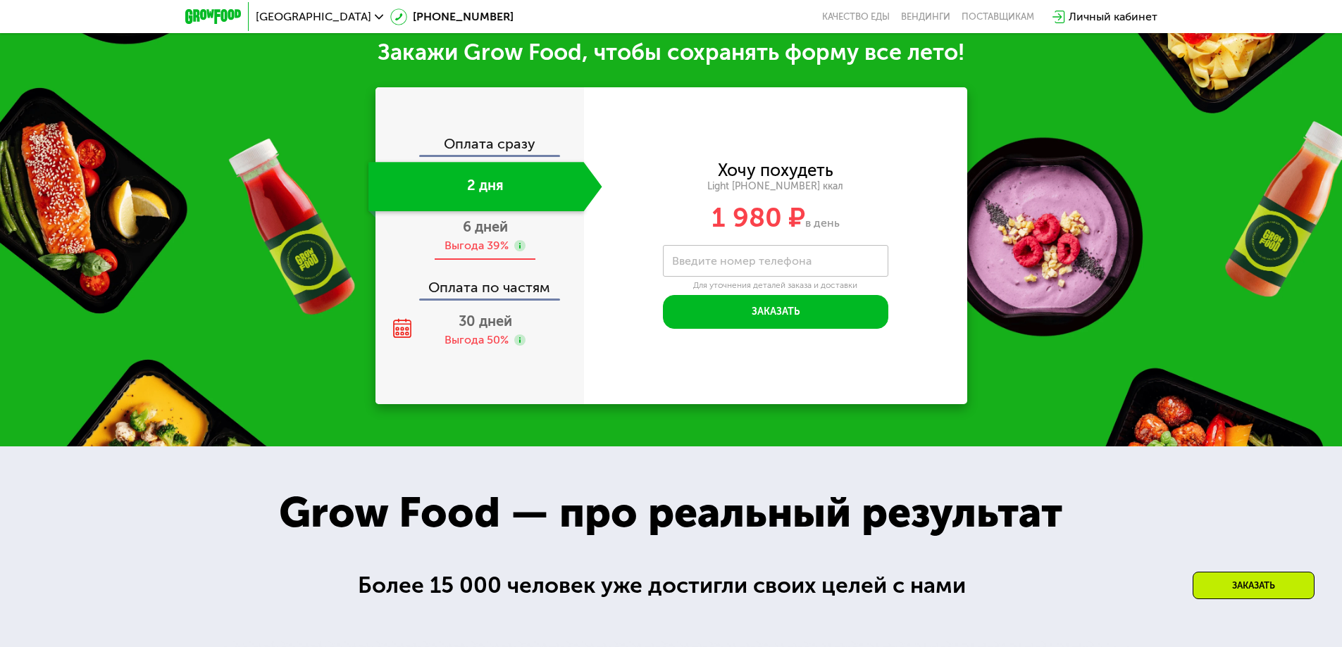
click at [478, 226] on span "6 дней" at bounding box center [485, 226] width 45 height 17
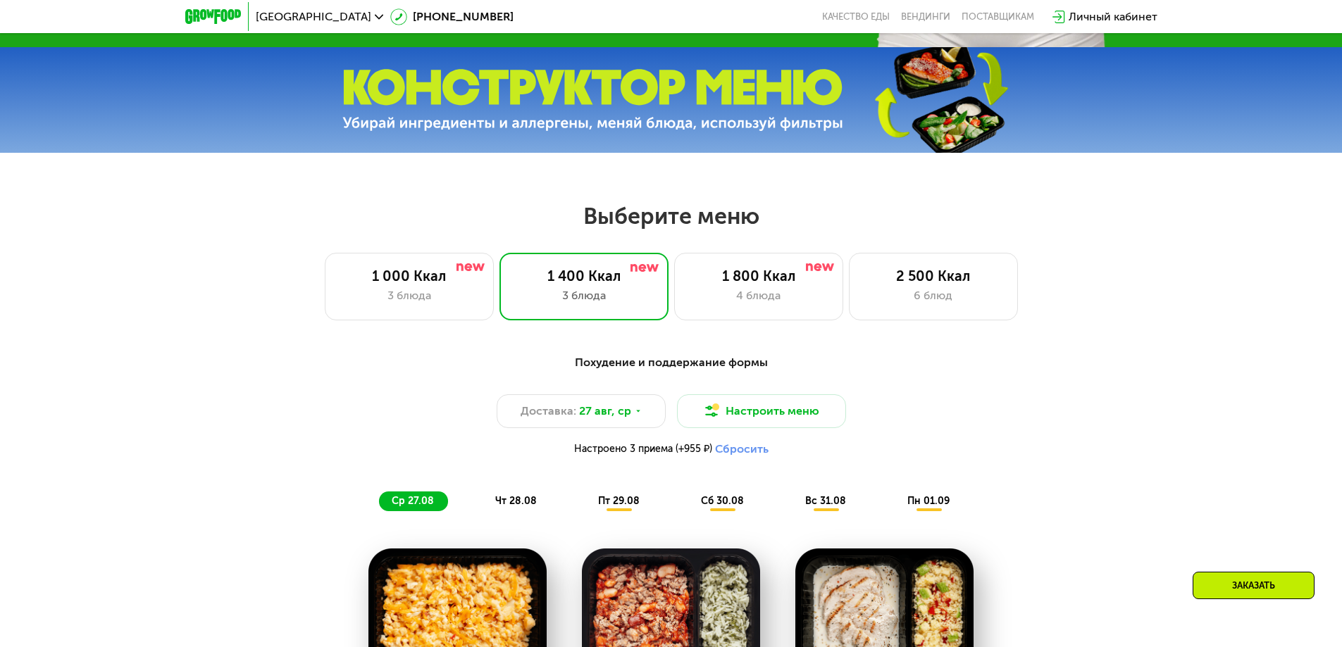
scroll to position [549, 0]
